Goal: Contribute content

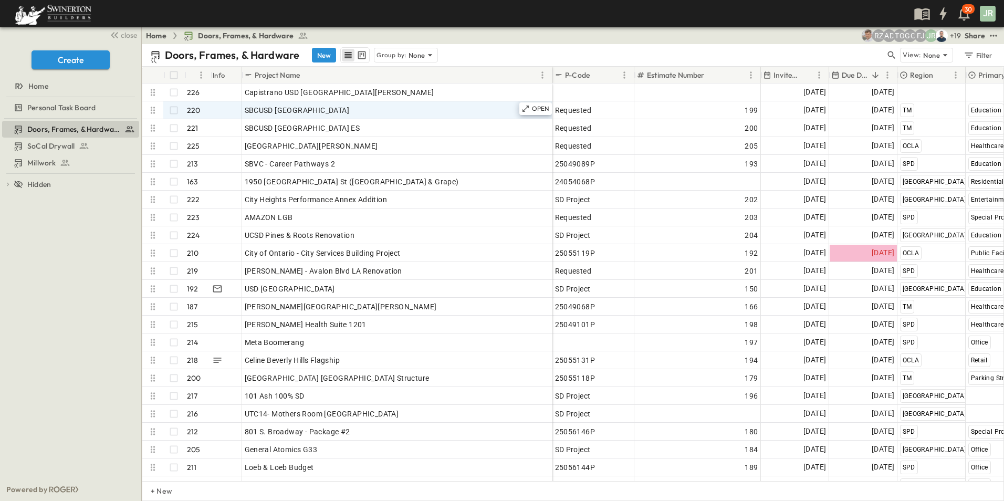
drag, startPoint x: 324, startPoint y: 52, endPoint x: 321, endPoint y: 110, distance: 57.3
click at [324, 52] on button "New" at bounding box center [324, 55] width 24 height 15
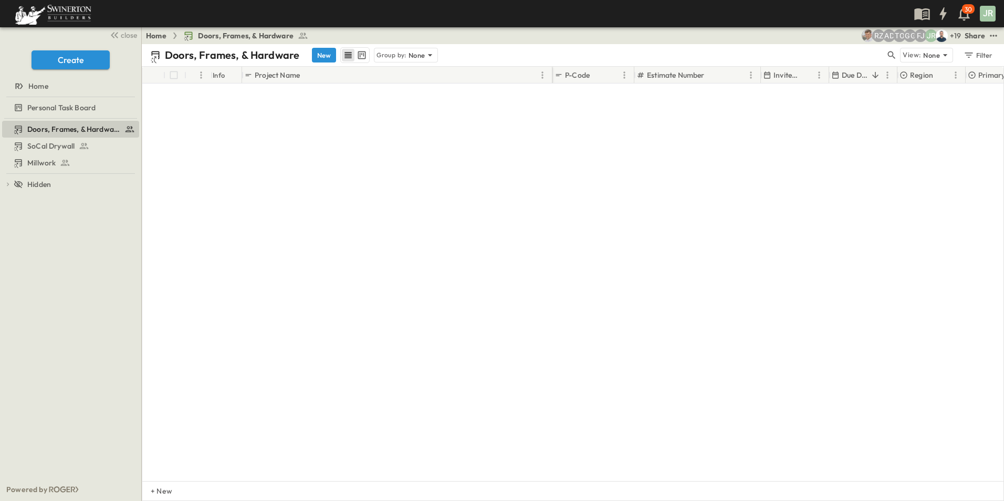
scroll to position [3680, 0]
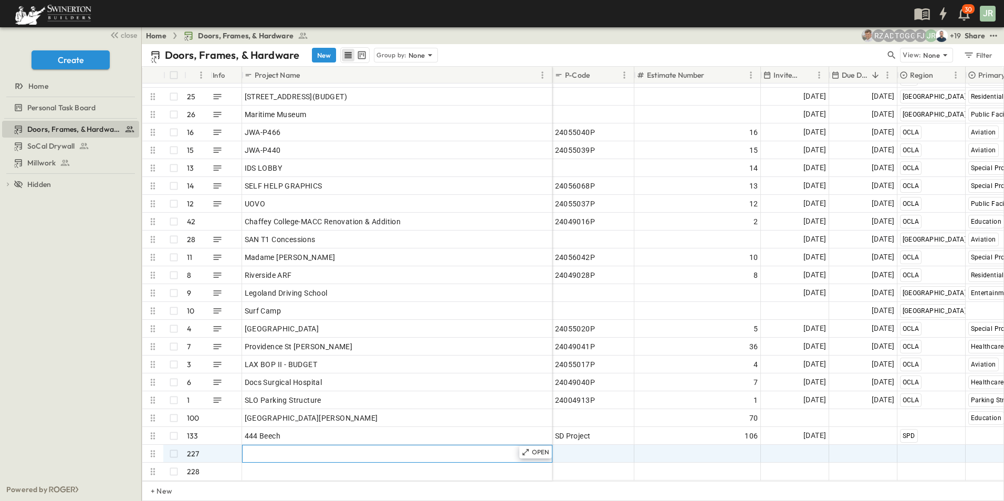
click at [265, 448] on span "Add Name" at bounding box center [263, 453] width 36 height 10
paste input "**********"
type input "**********"
click at [791, 447] on div "Add Date" at bounding box center [794, 453] width 67 height 17
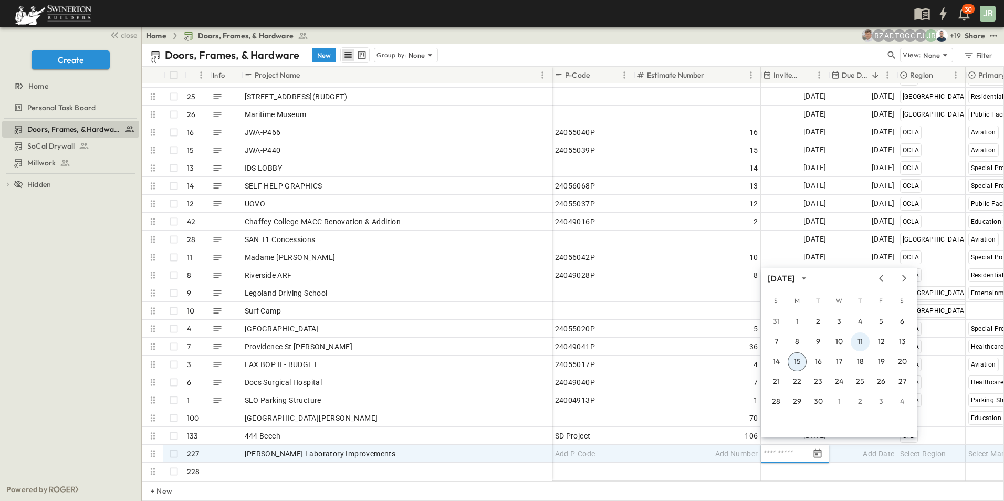
click at [859, 338] on button "11" at bounding box center [859, 341] width 19 height 19
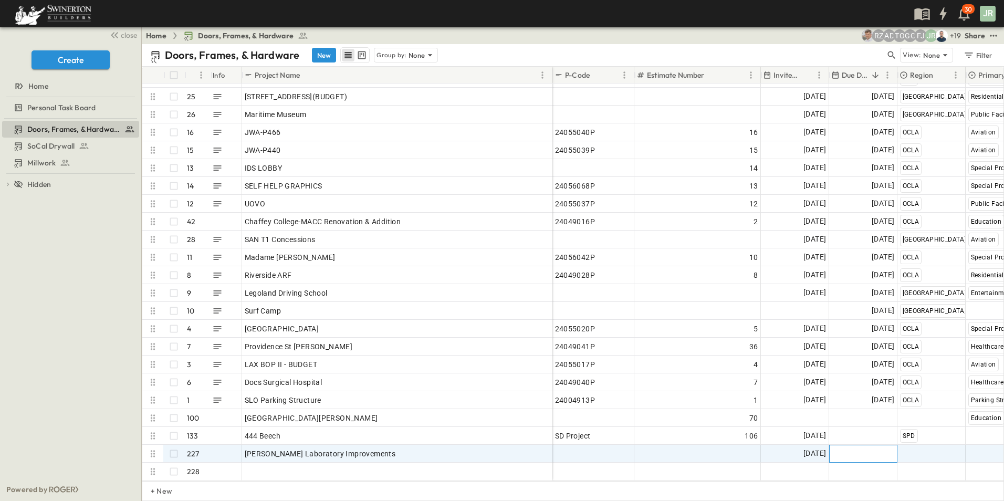
click at [869, 449] on span "Add Date" at bounding box center [878, 453] width 31 height 10
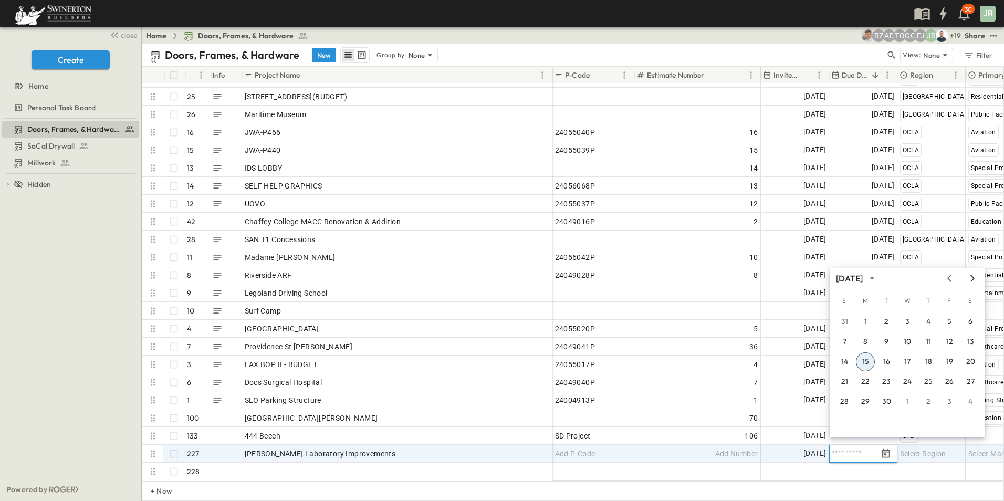
click at [974, 276] on icon "Next month" at bounding box center [972, 278] width 13 height 8
click at [908, 322] on button "1" at bounding box center [907, 321] width 19 height 19
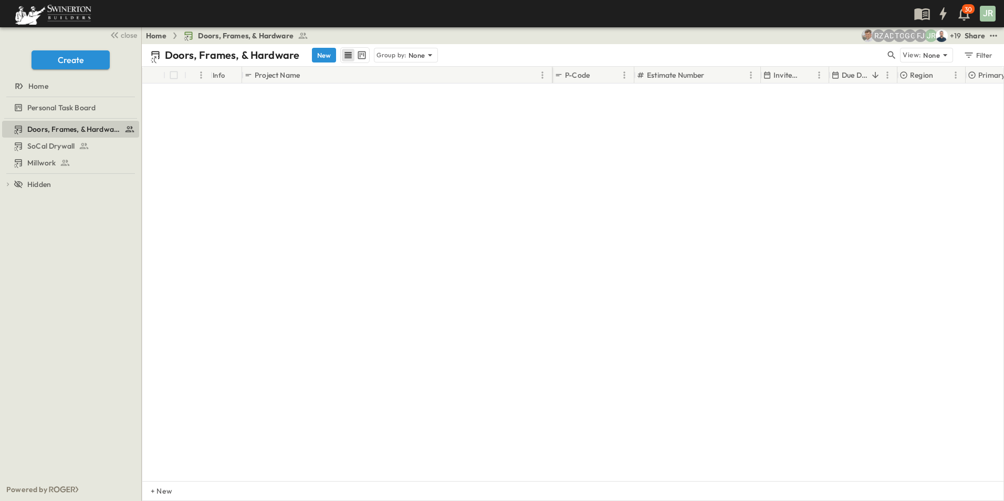
scroll to position [0, 0]
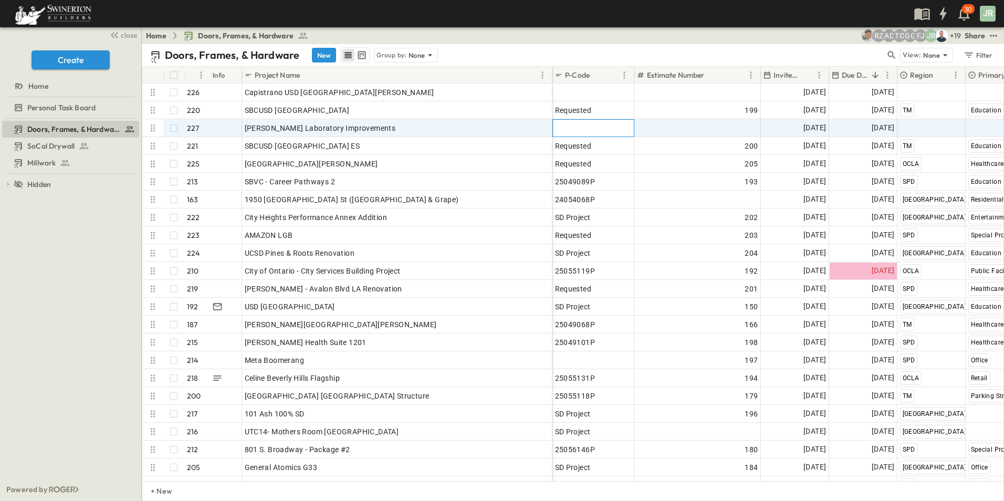
click at [584, 130] on span "Add P-Code" at bounding box center [575, 128] width 40 height 10
type input "*"
type input "**********"
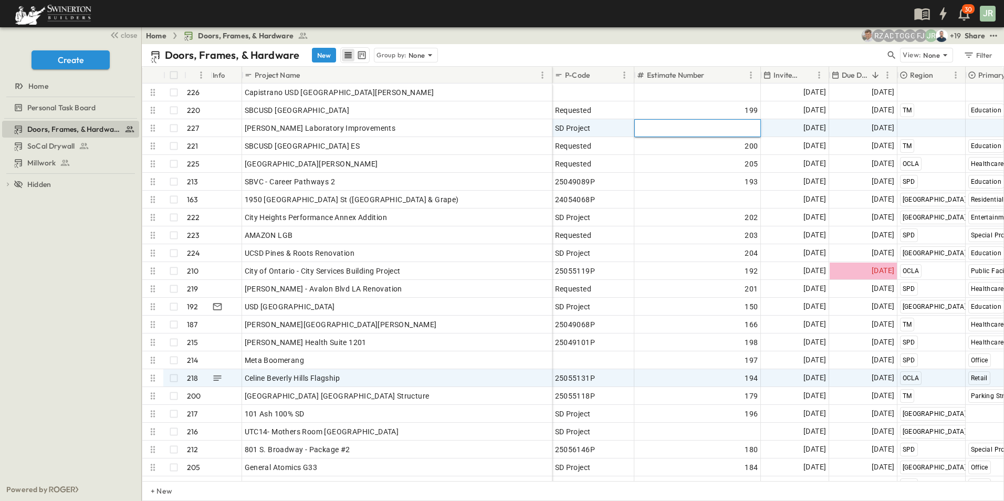
type input "***"
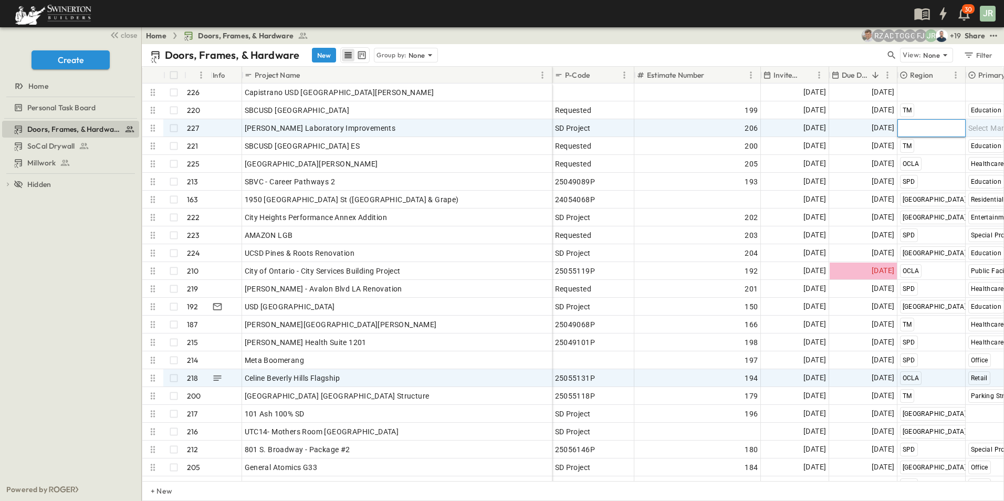
type input "*"
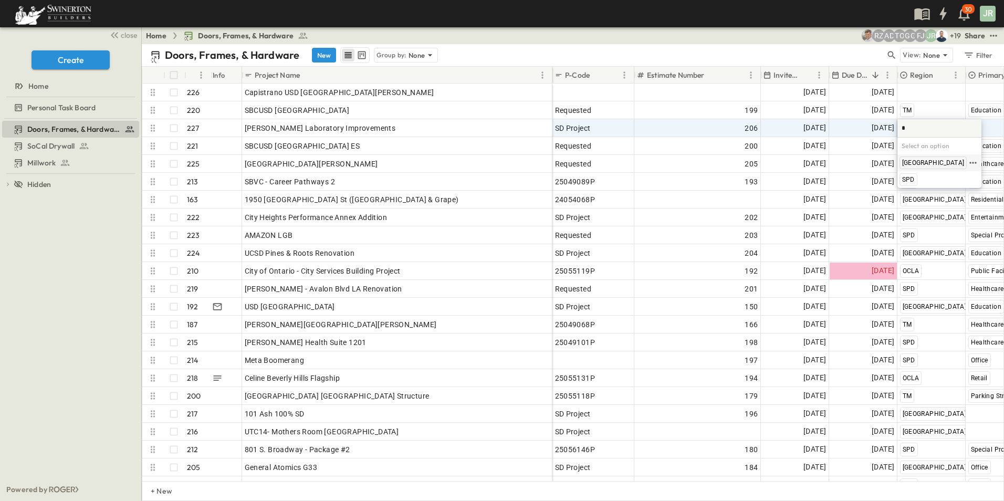
click at [920, 161] on span "[GEOGRAPHIC_DATA]" at bounding box center [933, 163] width 62 height 8
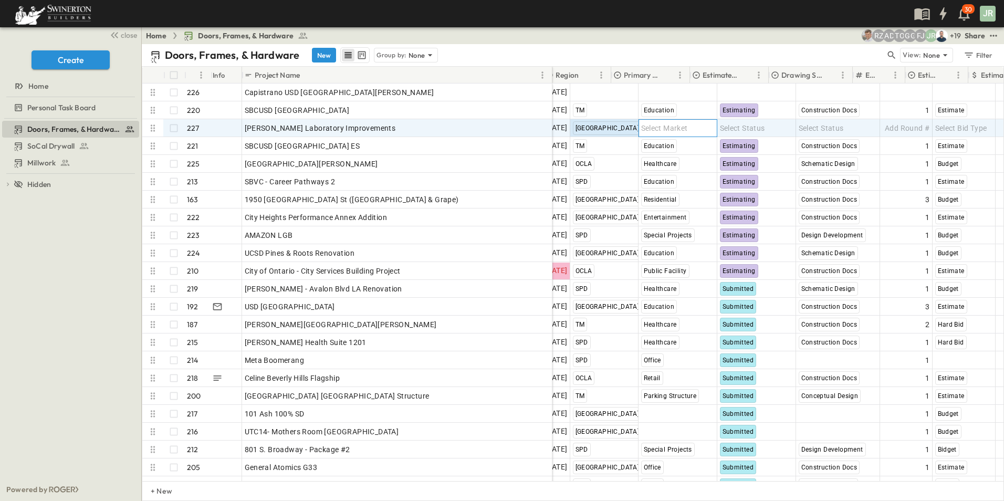
scroll to position [0, 358]
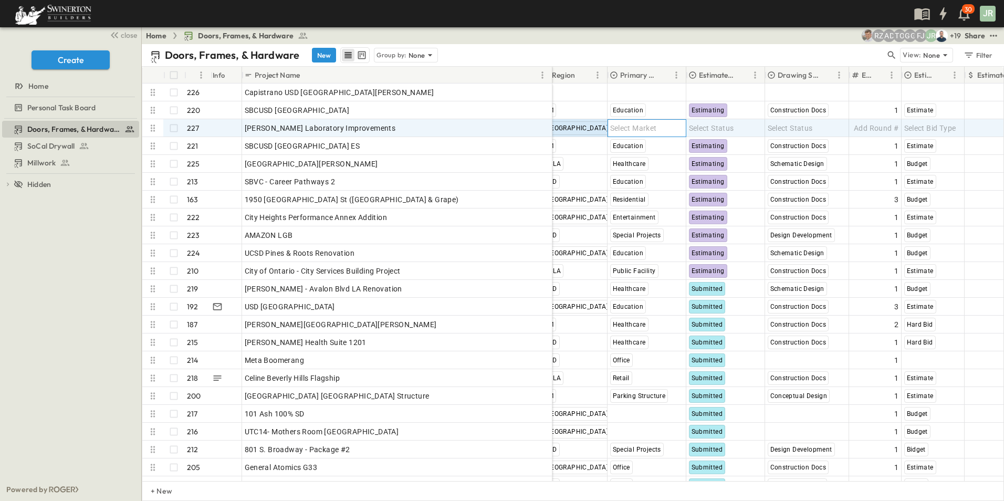
click at [644, 127] on span "Select Market" at bounding box center [633, 128] width 47 height 10
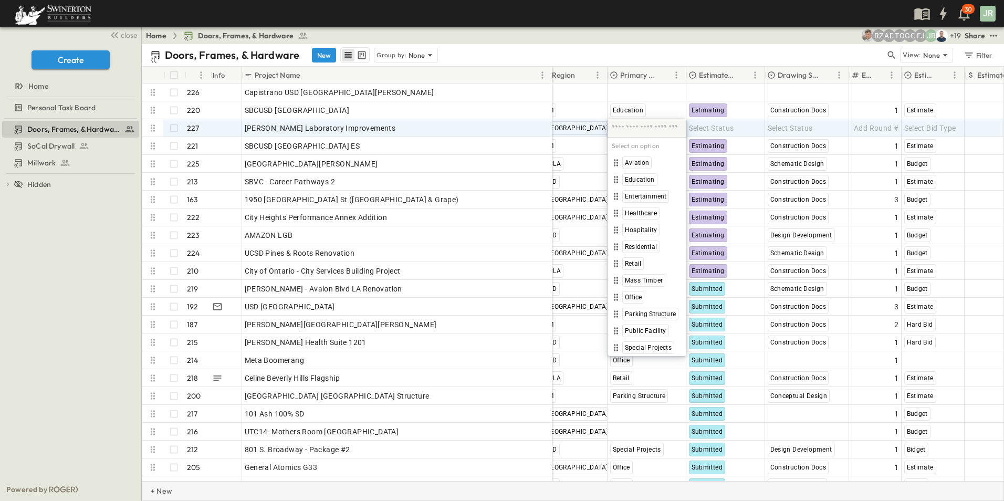
click at [806, 492] on div "+ New" at bounding box center [573, 491] width 862 height 20
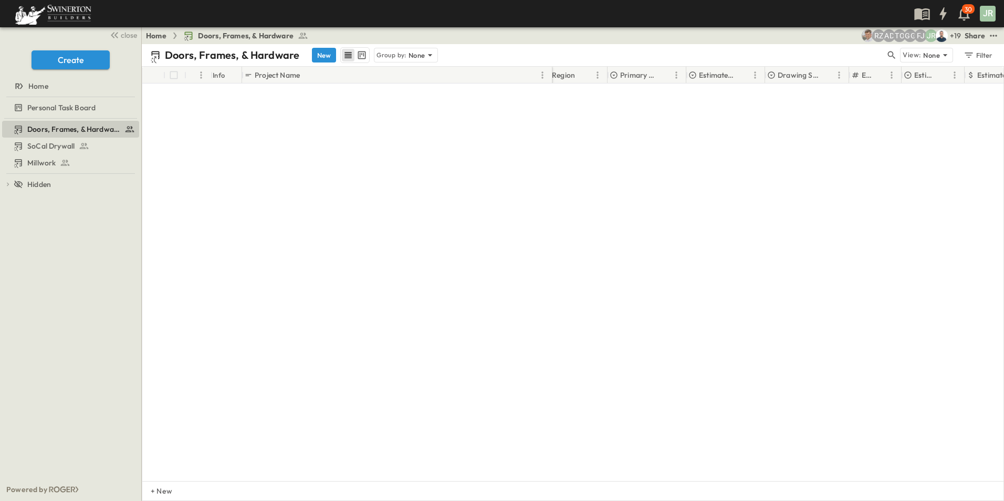
scroll to position [3698, 358]
